Goal: Navigation & Orientation: Find specific page/section

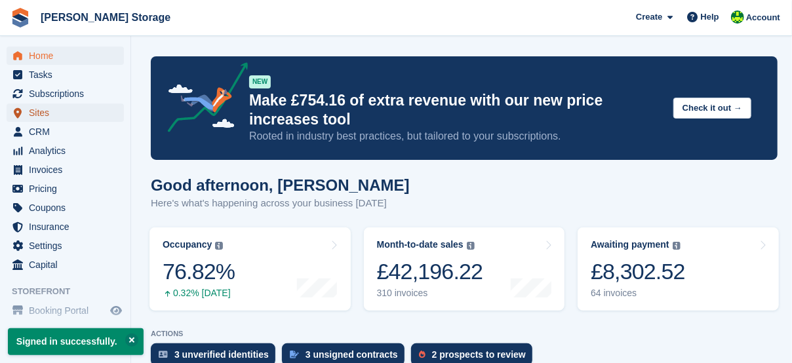
click at [39, 113] on span "Sites" at bounding box center [68, 113] width 79 height 18
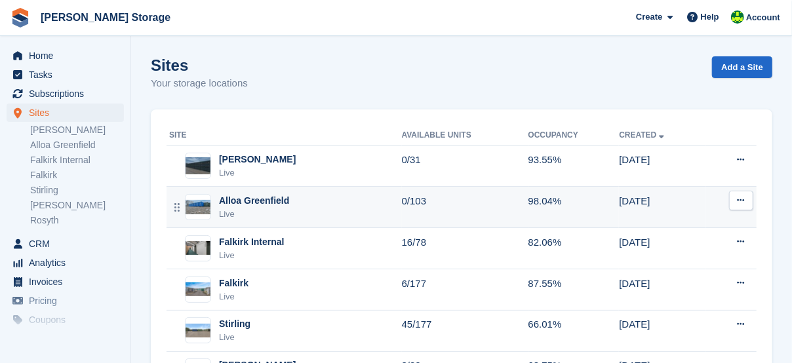
click at [262, 197] on div "Alloa Greenfield" at bounding box center [254, 201] width 70 height 14
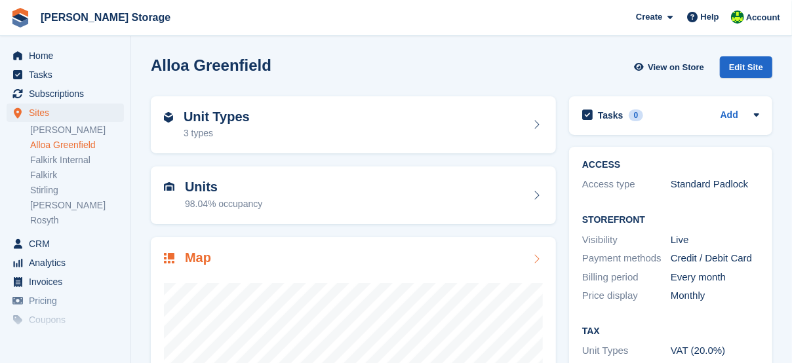
scroll to position [87, 0]
